Goal: Entertainment & Leisure: Consume media (video, audio)

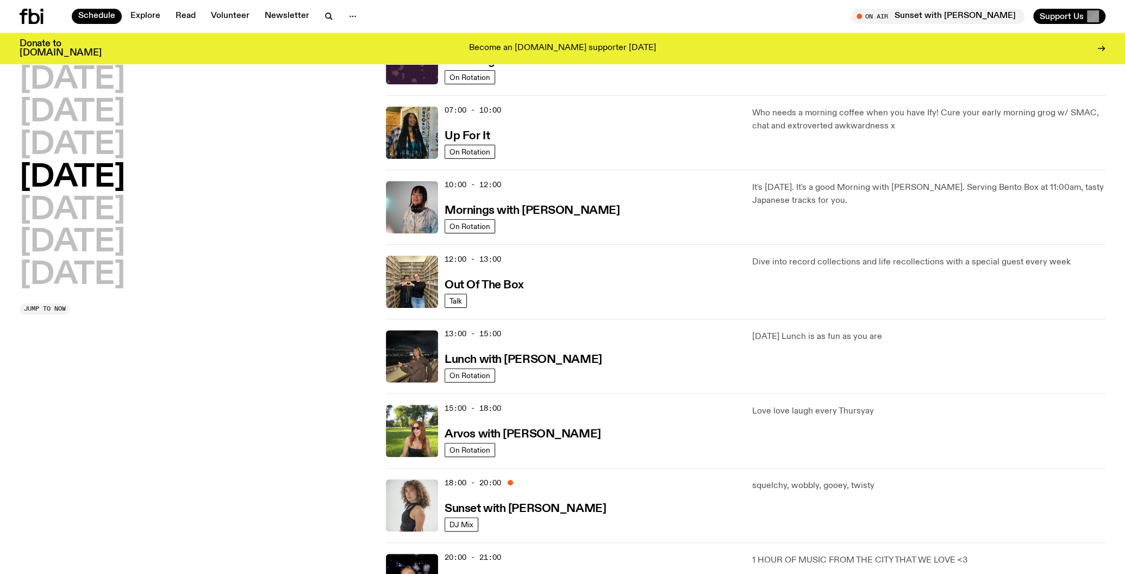
scroll to position [109, 0]
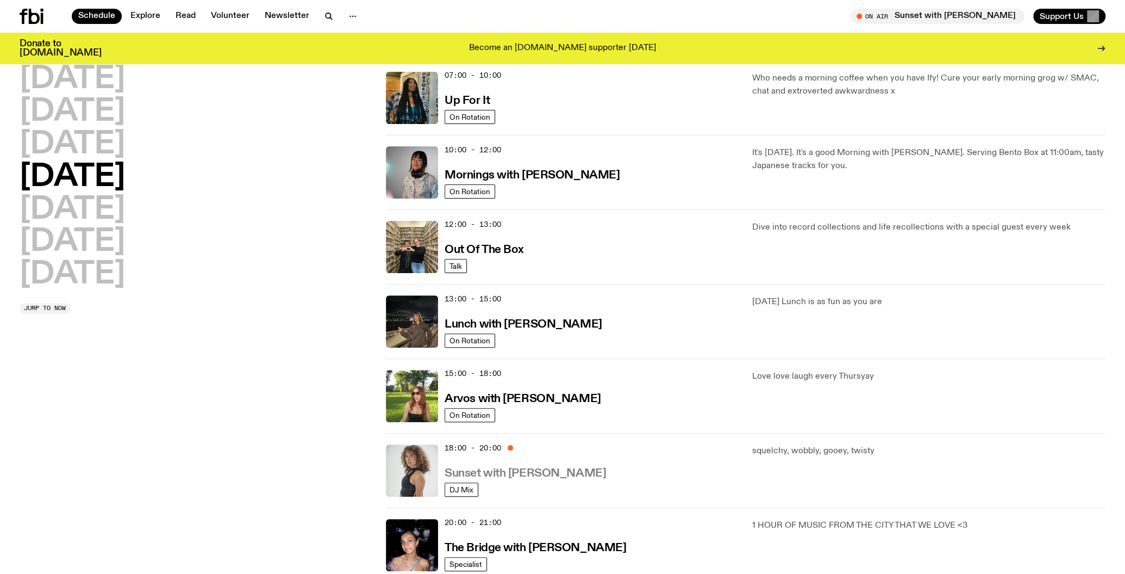
click at [522, 471] on h3 "Sunset with Tangela" at bounding box center [525, 473] width 161 height 11
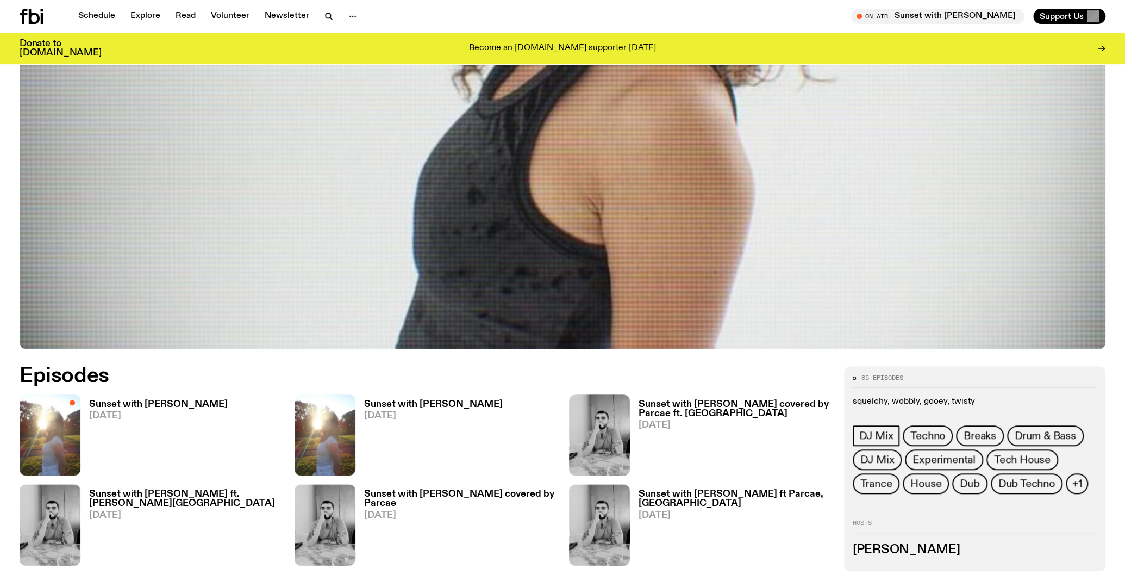
scroll to position [737, 0]
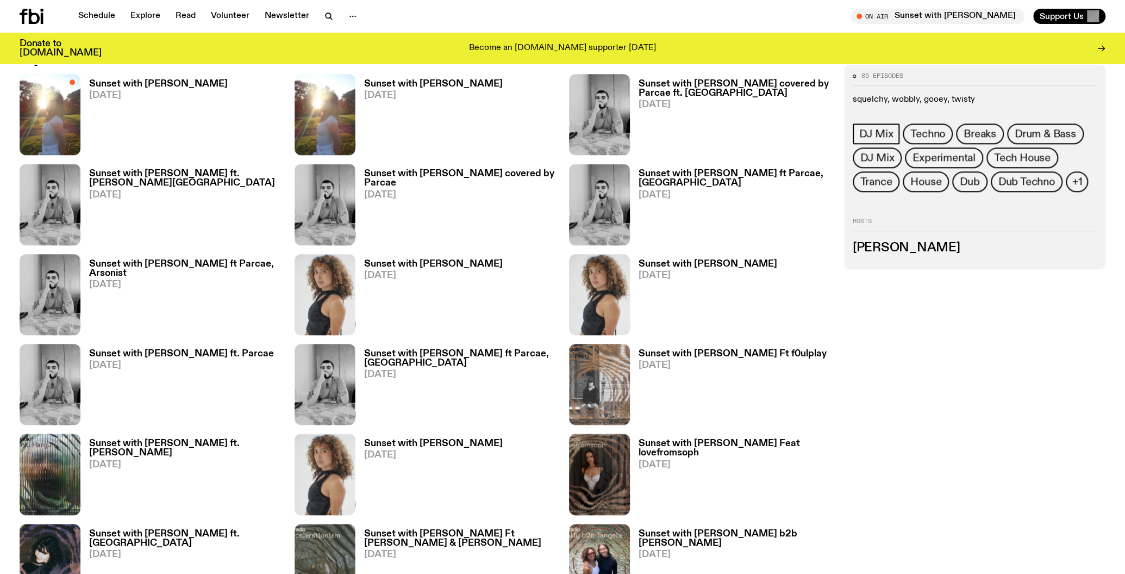
click at [139, 79] on h3 "Sunset with [PERSON_NAME]" at bounding box center [158, 83] width 139 height 9
